Goal: Answer question/provide support

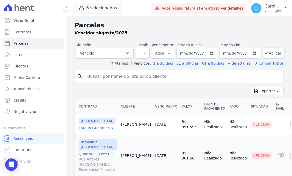
select select
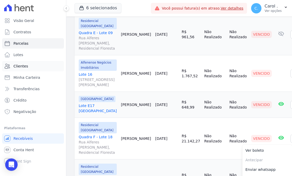
click at [20, 61] on link "Clientes" at bounding box center [33, 66] width 62 height 10
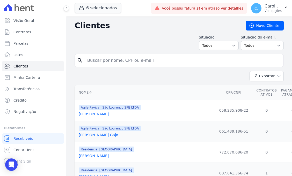
click at [106, 62] on input "search" at bounding box center [182, 60] width 197 height 10
type input "andre"
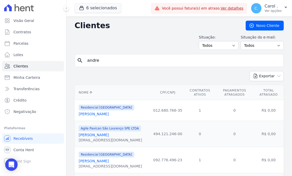
click at [109, 162] on link "[PERSON_NAME]" at bounding box center [94, 161] width 30 height 4
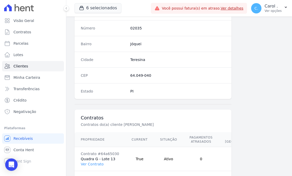
scroll to position [290, 0]
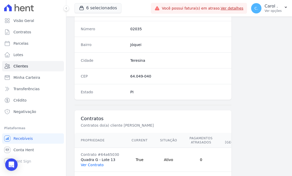
click at [88, 167] on link "Ver Contrato" at bounding box center [92, 165] width 23 height 4
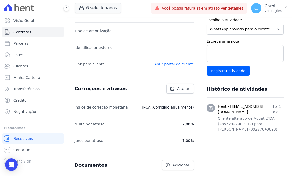
scroll to position [159, 0]
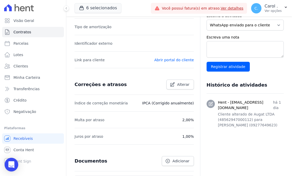
click at [14, 167] on div "Open Intercom Messenger" at bounding box center [12, 165] width 14 height 14
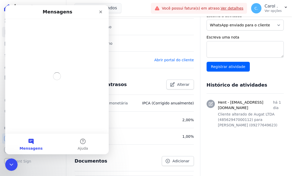
scroll to position [0, 0]
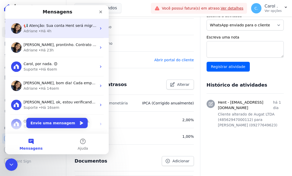
click at [42, 33] on div "• Há 4h" at bounding box center [45, 30] width 13 height 5
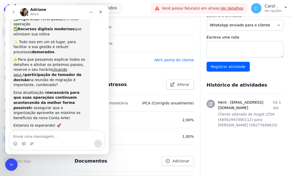
scroll to position [87, 0]
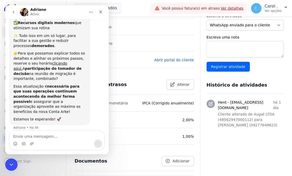
click at [42, 137] on textarea "Envie uma mensagem..." at bounding box center [57, 135] width 95 height 9
type textarea "[PERSON_NAME], boa tarde"
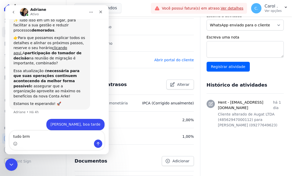
type textarea "tudo brm?"
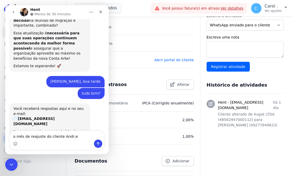
scroll to position [167, 0]
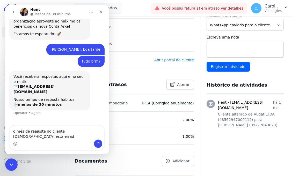
type textarea "o mês de reajuste do cliente [DEMOGRAPHIC_DATA] está errado"
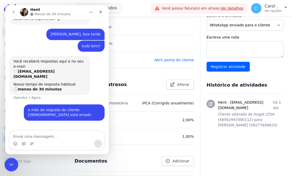
click at [12, 163] on icon "Encerramento do Messenger da Intercom" at bounding box center [11, 164] width 4 height 2
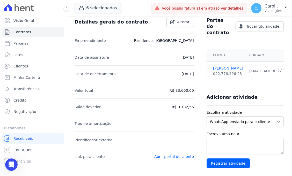
scroll to position [0, 0]
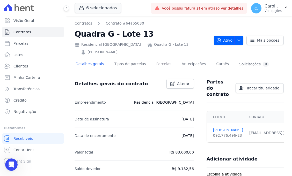
click at [157, 65] on link "Parcelas" at bounding box center [163, 65] width 17 height 14
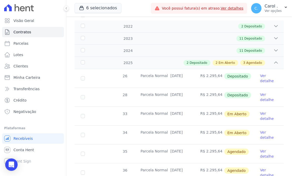
scroll to position [98, 0]
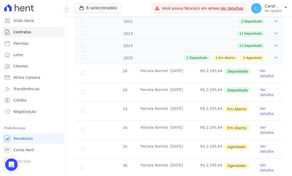
click at [261, 109] on link "Ver detalhe" at bounding box center [268, 111] width 17 height 10
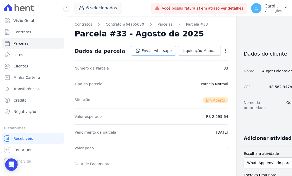
click at [159, 47] on link "Enviar whatsapp" at bounding box center [153, 51] width 45 height 10
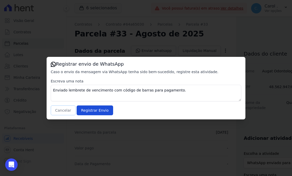
click at [61, 112] on button "Cancelar" at bounding box center [63, 111] width 25 height 10
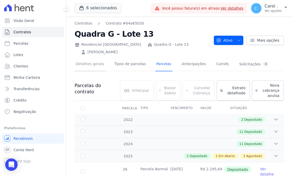
click at [95, 65] on link "Detalhes gerais" at bounding box center [89, 65] width 31 height 14
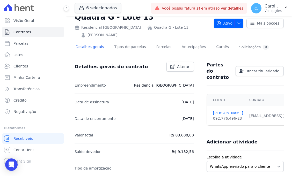
scroll to position [11, 0]
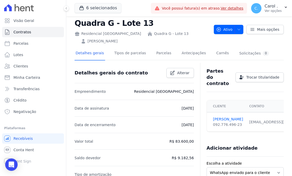
click at [117, 40] on link "[PERSON_NAME]" at bounding box center [102, 41] width 30 height 5
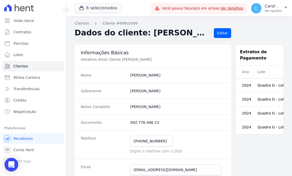
click at [10, 163] on icon "Open Intercom Messenger" at bounding box center [11, 164] width 6 height 7
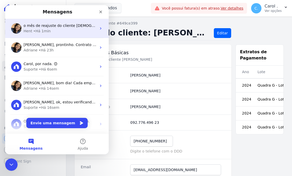
click at [50, 34] on div "o mês de reajuste do cliente [DEMOGRAPHIC_DATA] está errado Hent • Há 1min" at bounding box center [56, 28] width 103 height 19
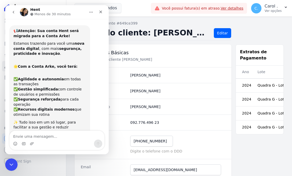
scroll to position [187, 0]
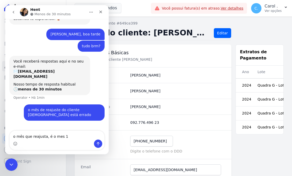
type textarea "o mês que reajusta, é o mes 11"
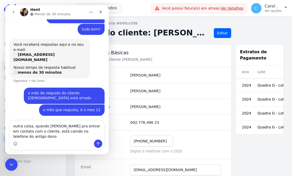
scroll to position [209, 0]
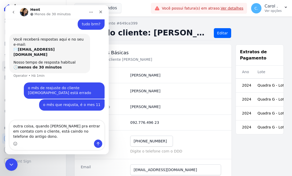
type textarea "outra coisa, quando [PERSON_NAME] pra entrar em contato com o cliente, está cai…"
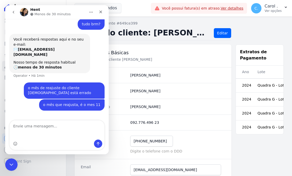
scroll to position [221, 0]
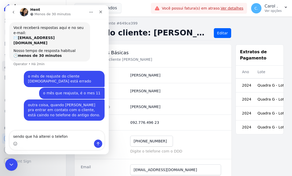
type textarea "sendo que há alterei o telefone"
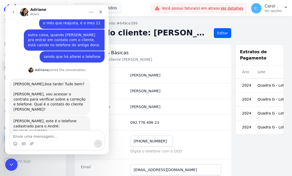
scroll to position [288, 0]
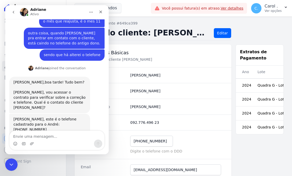
click at [55, 134] on textarea "Envie uma mensagem..." at bounding box center [57, 135] width 95 height 9
type textarea "sim, está correto"
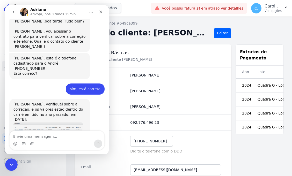
scroll to position [371, 0]
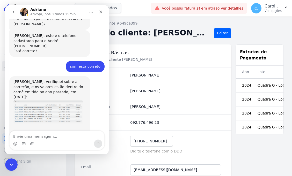
click at [260, 39] on div "Dados do cliente: [PERSON_NAME] Editar" at bounding box center [178, 34] width 209 height 12
click at [67, 100] on img "Adriane diz…" at bounding box center [47, 112] width 69 height 25
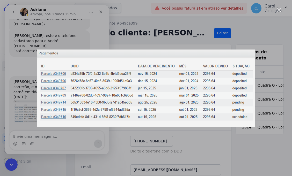
click at [147, 43] on div "Messenger da Intercom" at bounding box center [146, 88] width 292 height 176
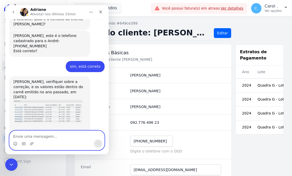
click at [62, 133] on textarea "Envie uma mensagem..." at bounding box center [57, 135] width 95 height 9
type textarea "nenhuma momento"
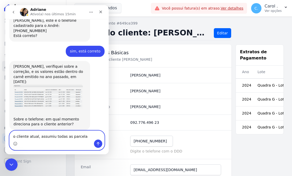
type textarea "o cliente atual, assumiu todas as parcelas"
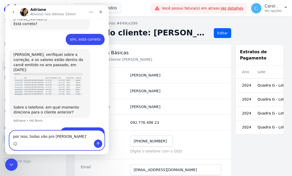
type textarea "por isso, todas vão pro [PERSON_NAME]"
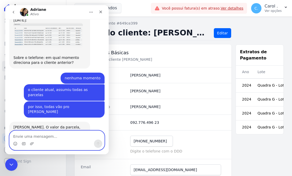
scroll to position [447, 0]
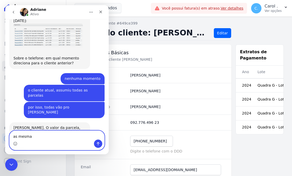
type textarea "as mesmas"
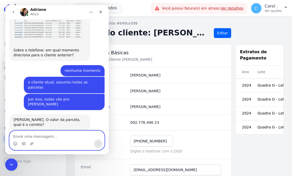
scroll to position [463, 0]
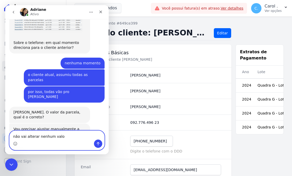
type textarea "não vai alterar nenhum valor"
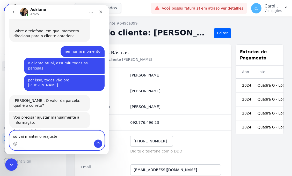
type textarea "só vai manter o reajuste"
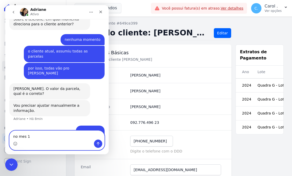
type textarea "no mes 11"
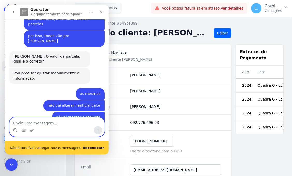
scroll to position [532, 0]
